Goal: Task Accomplishment & Management: Use online tool/utility

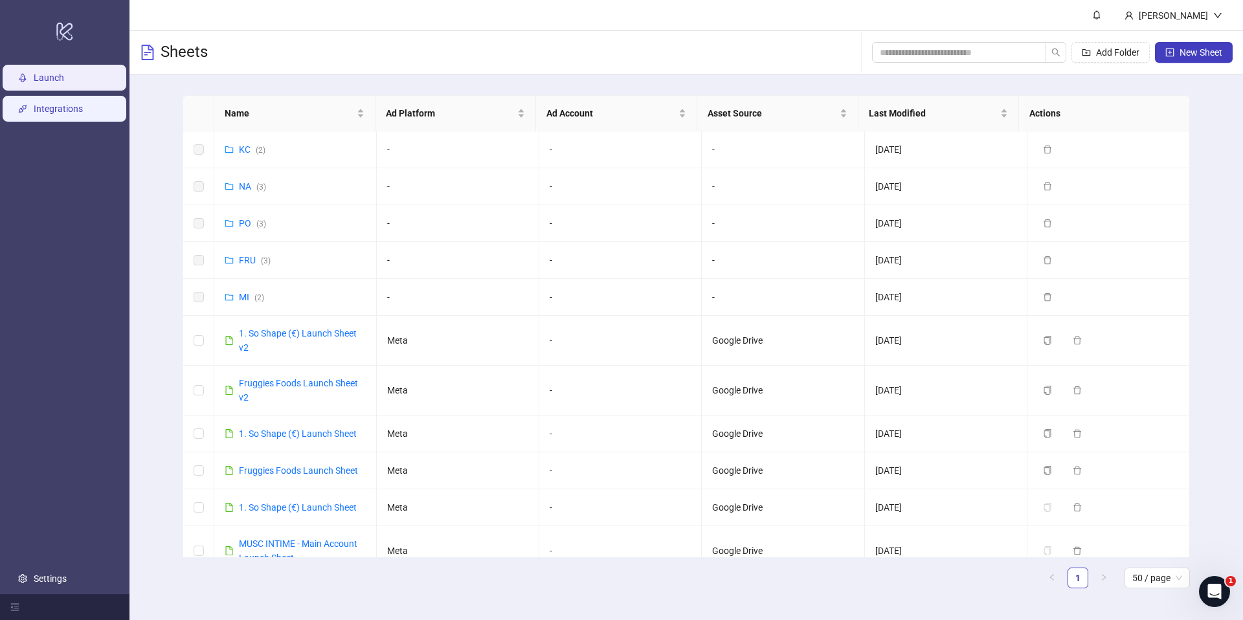
click at [34, 114] on link "Integrations" at bounding box center [58, 109] width 49 height 10
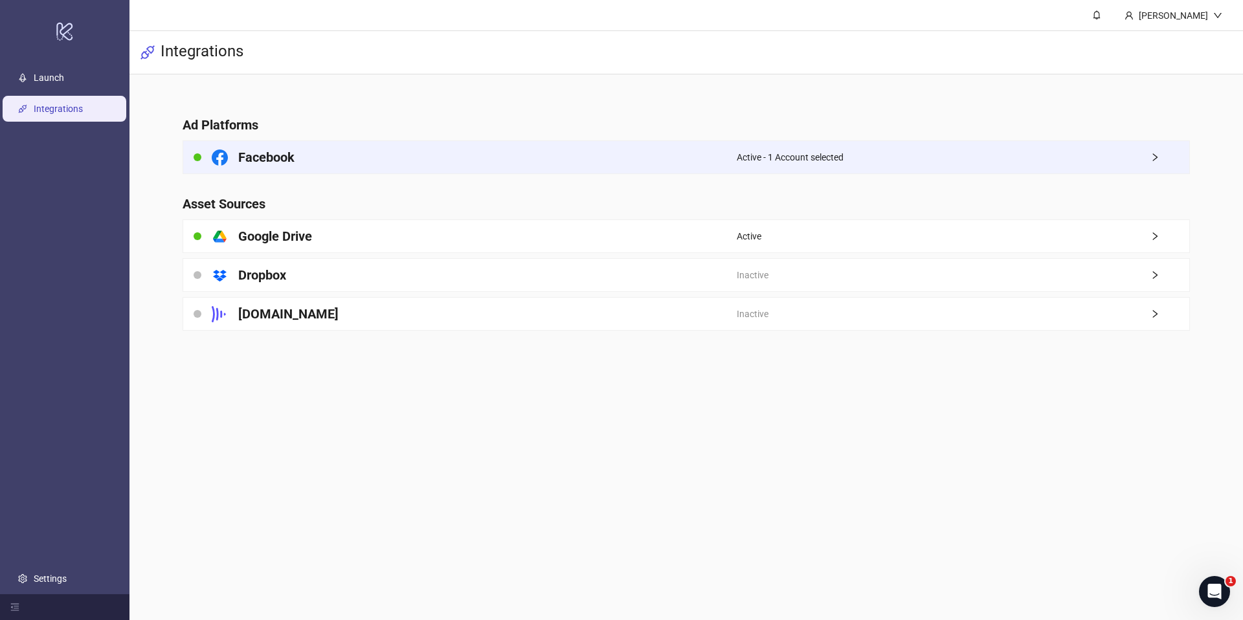
click at [676, 168] on div "Facebook" at bounding box center [460, 157] width 554 height 32
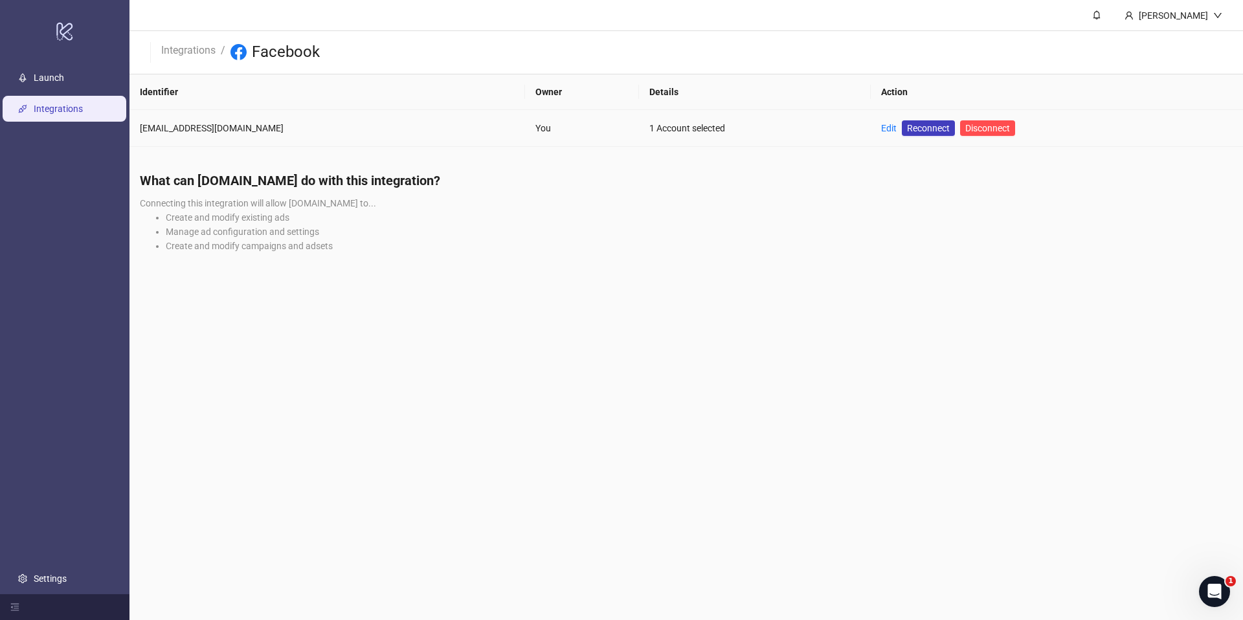
click at [871, 131] on td "Edit Reconnect Disconnect" at bounding box center [1057, 128] width 372 height 37
click at [881, 130] on link "Edit" at bounding box center [889, 128] width 16 height 10
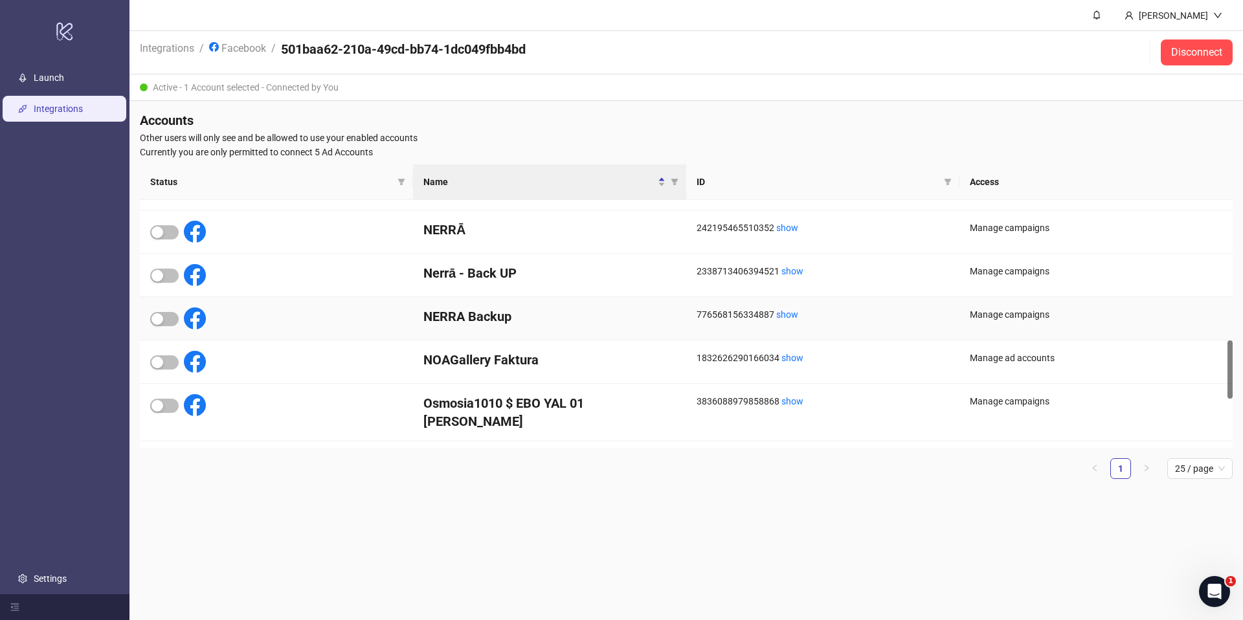
scroll to position [821, 0]
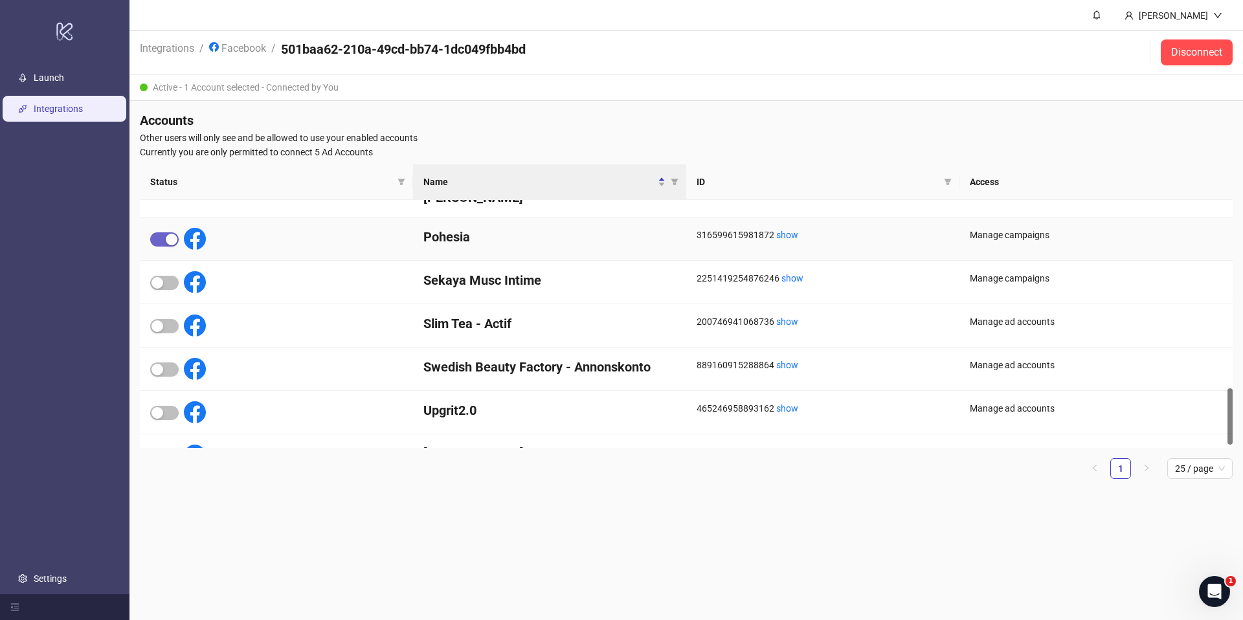
click at [163, 232] on span "button" at bounding box center [164, 239] width 28 height 14
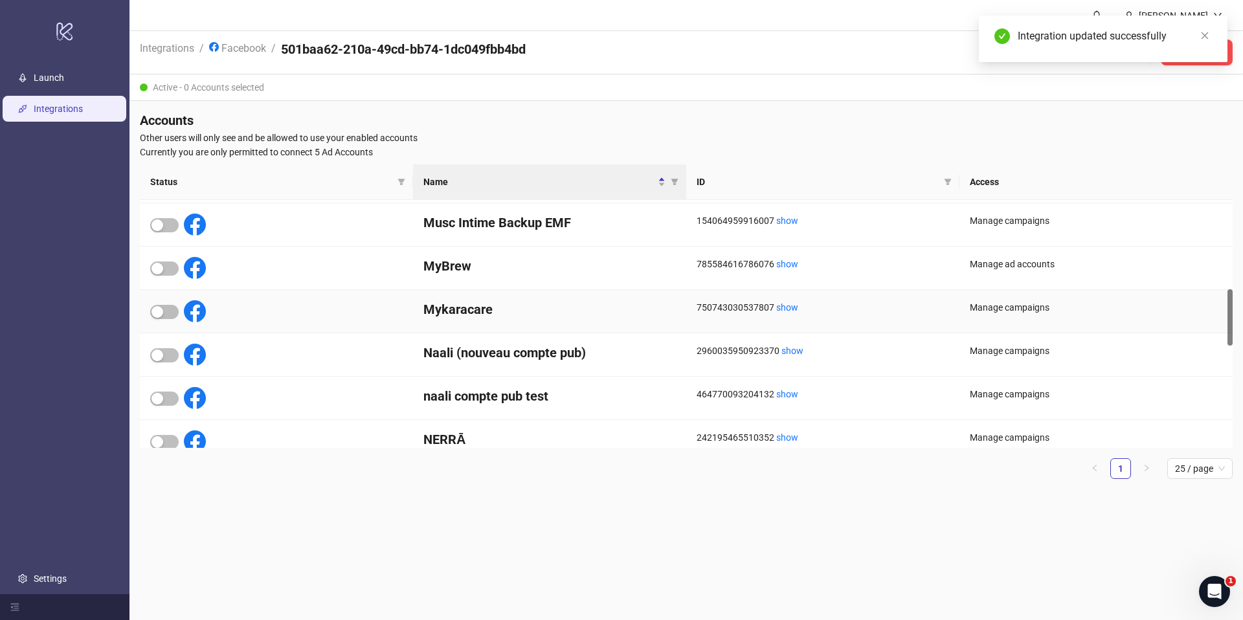
scroll to position [407, 0]
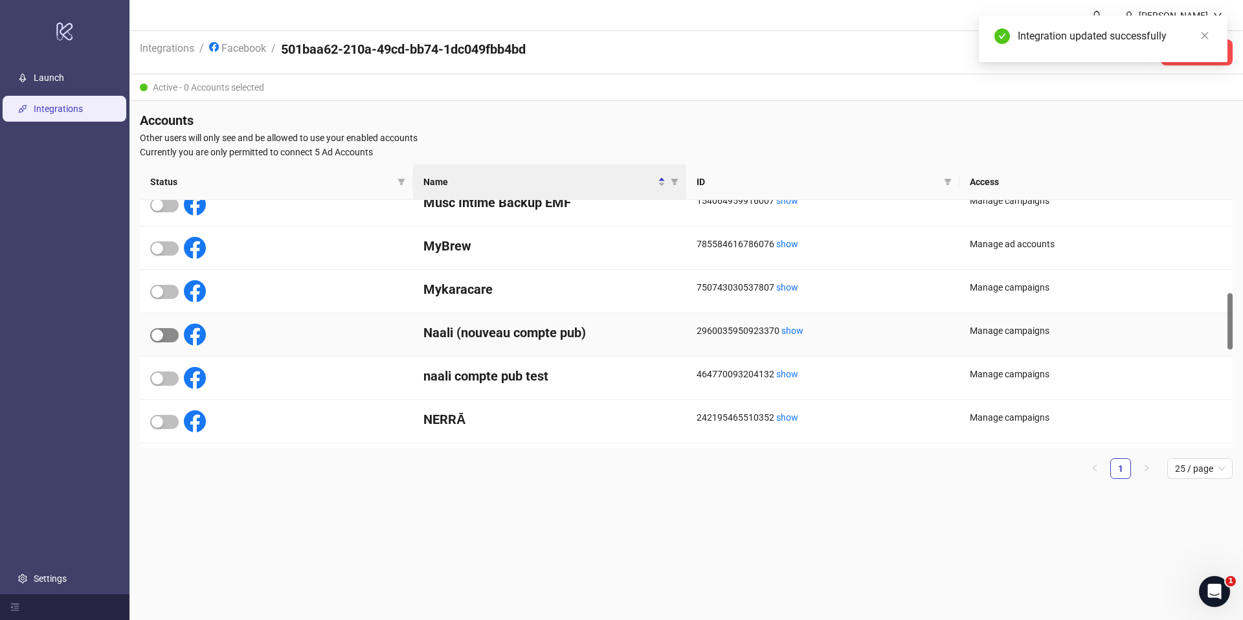
click at [159, 333] on div "button" at bounding box center [158, 336] width 12 height 12
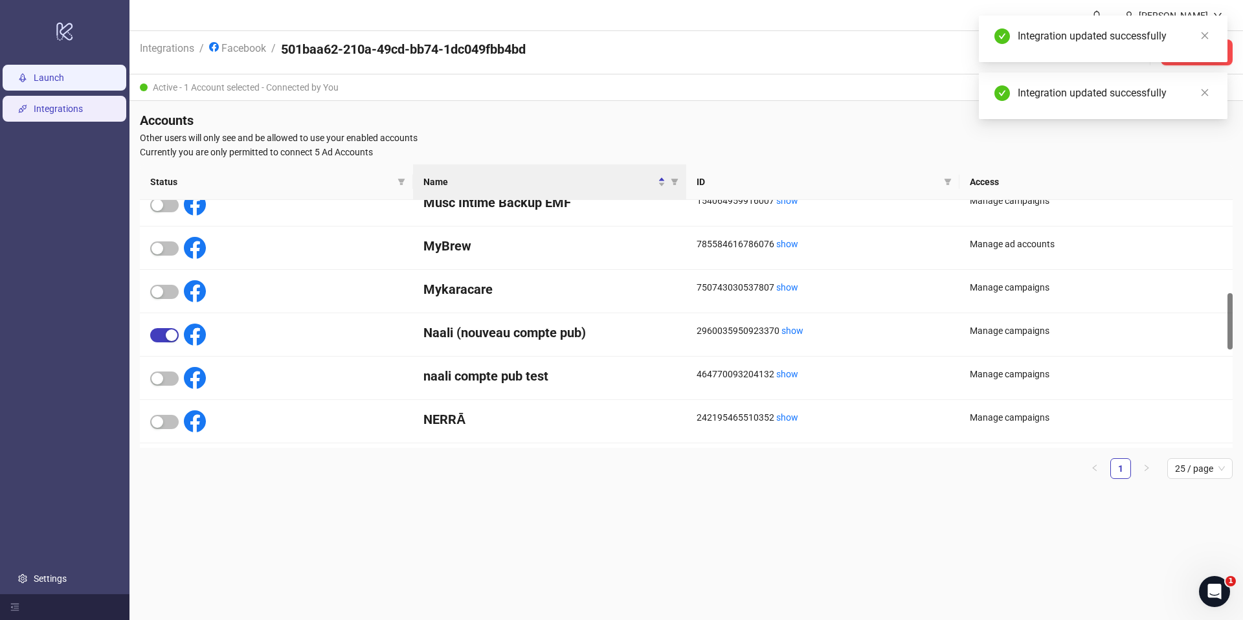
click at [64, 81] on link "Launch" at bounding box center [49, 78] width 30 height 10
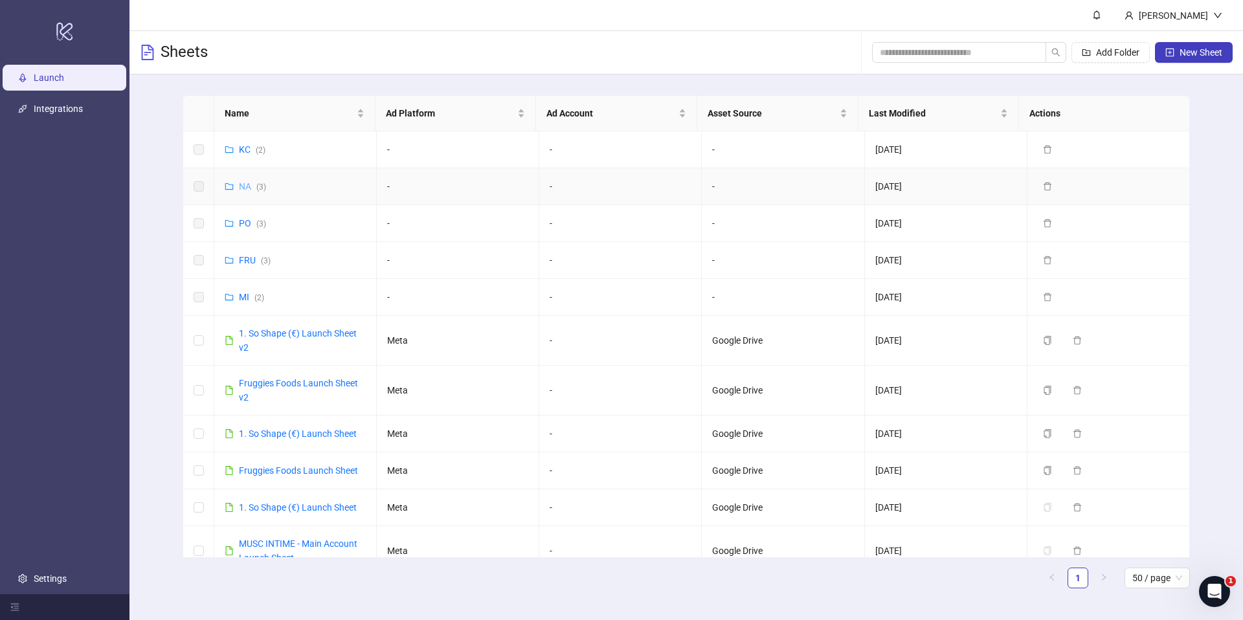
click at [240, 183] on link "NA ( 3 )" at bounding box center [252, 186] width 27 height 10
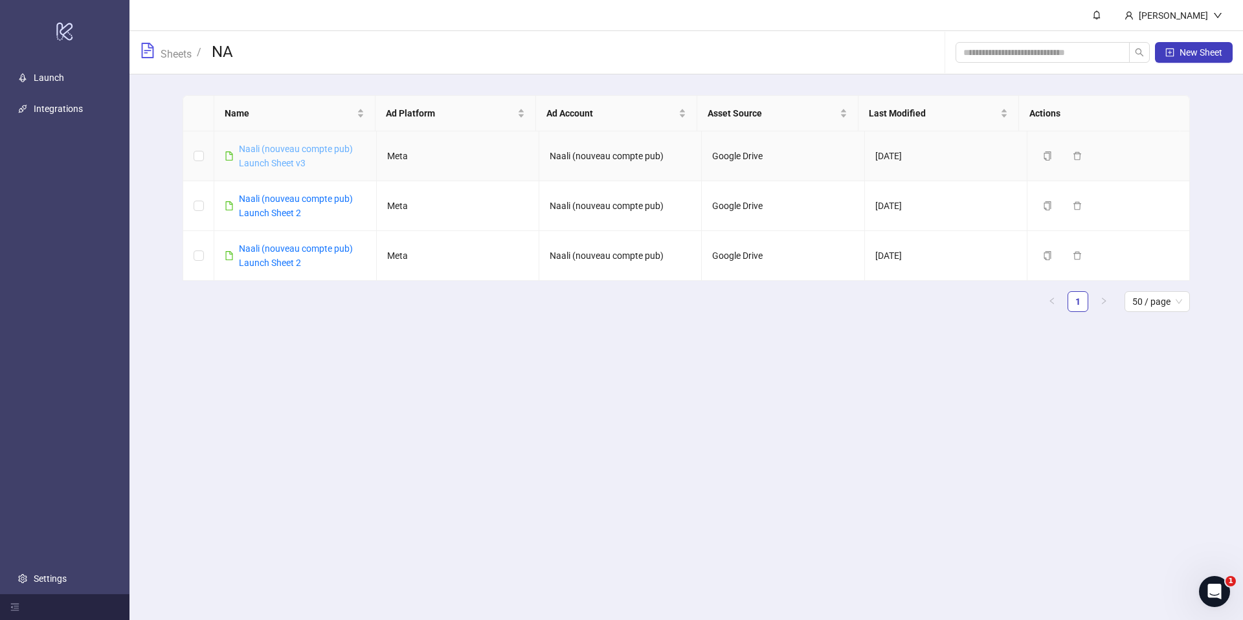
click at [286, 157] on link "Naali (nouveau compte pub) Launch Sheet v3" at bounding box center [296, 156] width 114 height 25
